Goal: Navigation & Orientation: Understand site structure

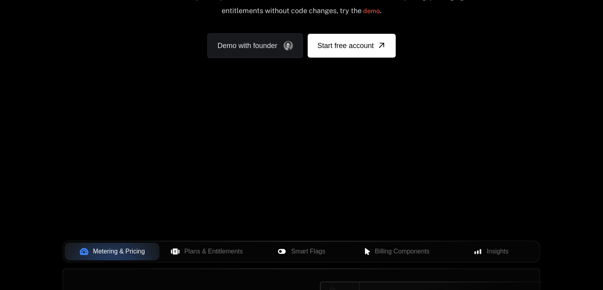
scroll to position [123, 0]
click at [275, 119] on div "Your browser does not support the video tag." at bounding box center [302, 111] width 516 height 334
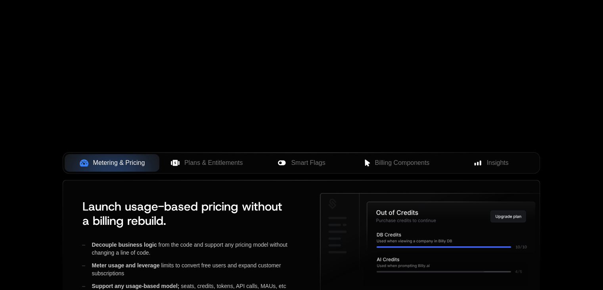
scroll to position [211, 0]
drag, startPoint x: 275, startPoint y: 88, endPoint x: 249, endPoint y: 93, distance: 25.8
click at [249, 93] on div "Your browser does not support the video tag." at bounding box center [302, 23] width 516 height 334
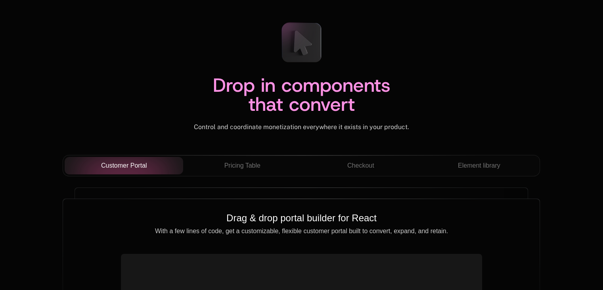
scroll to position [2752, 0]
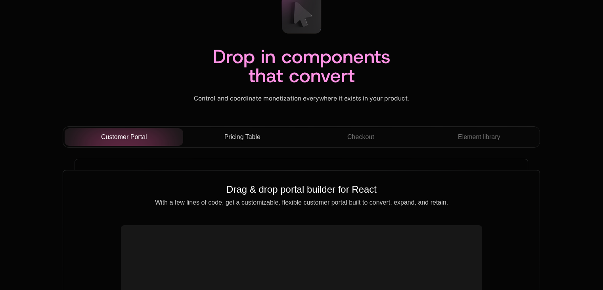
click at [254, 137] on span "Pricing Table" at bounding box center [243, 137] width 36 height 10
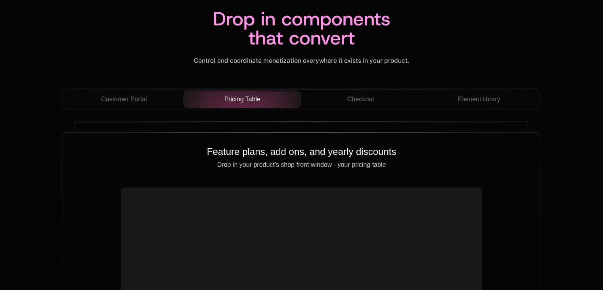
scroll to position [2791, 0]
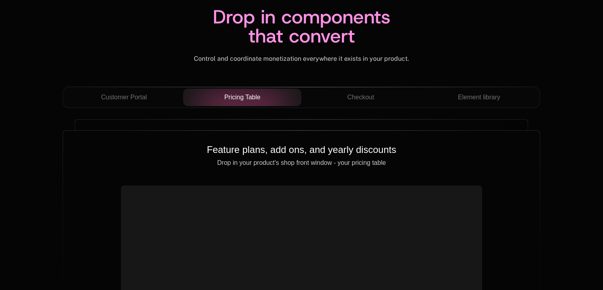
click at [347, 106] on div "Customer Portal Pricing Table Checkout Element library" at bounding box center [302, 96] width 478 height 21
click at [354, 102] on button "Checkout" at bounding box center [361, 96] width 119 height 17
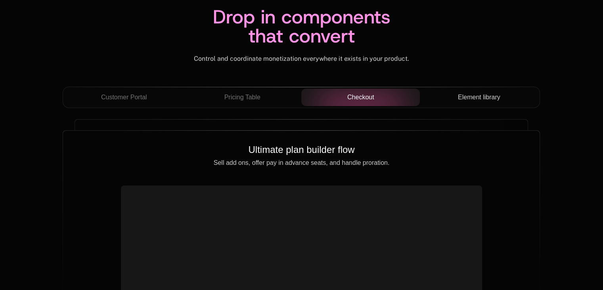
click at [453, 101] on button "Element library" at bounding box center [479, 96] width 119 height 17
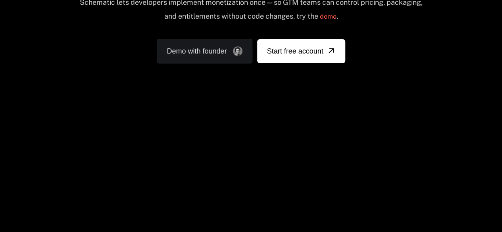
scroll to position [0, 0]
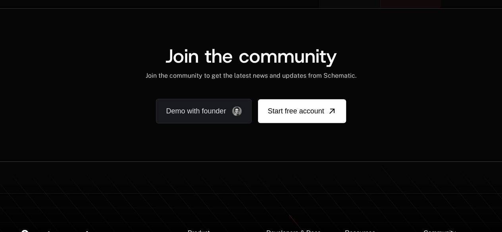
scroll to position [4998, 0]
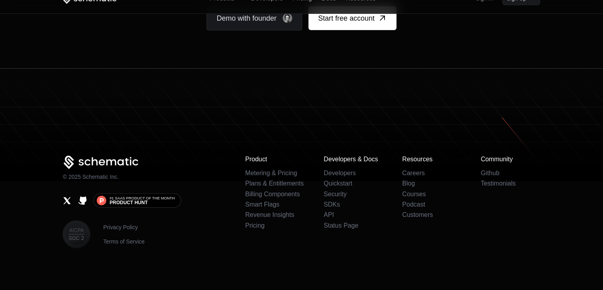
scroll to position [4907, 0]
